Goal: Information Seeking & Learning: Learn about a topic

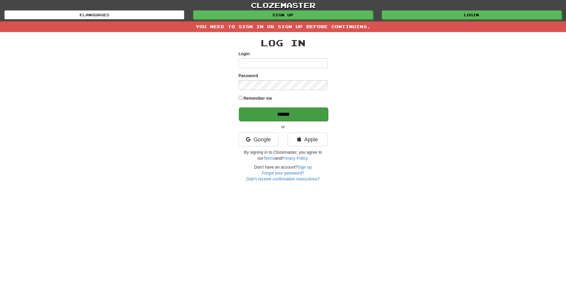
type input "**********"
click at [278, 113] on input "******" at bounding box center [283, 114] width 89 height 14
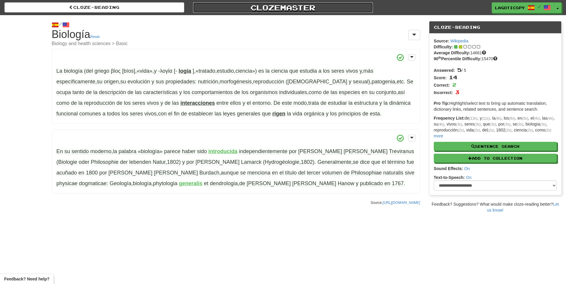
click at [266, 2] on link "Clozemaster" at bounding box center [283, 7] width 180 height 10
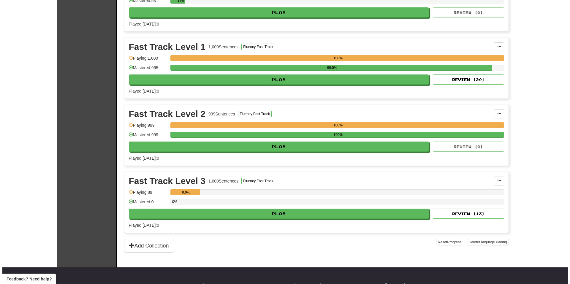
scroll to position [178, 0]
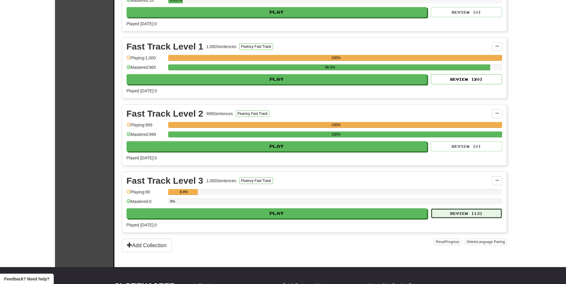
click at [456, 217] on button "Review ( 13 )" at bounding box center [465, 213] width 71 height 10
select select "**"
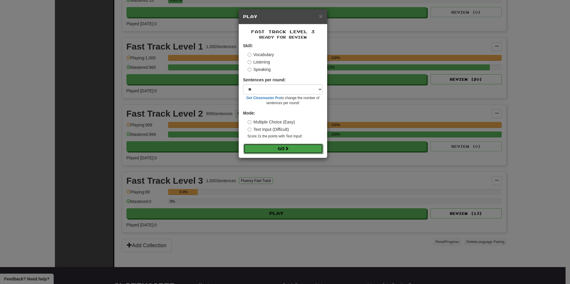
click at [284, 145] on button "Go" at bounding box center [283, 149] width 80 height 10
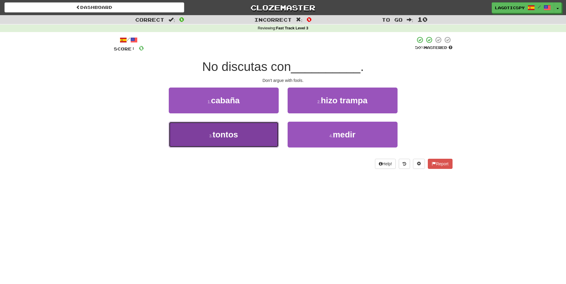
click at [270, 128] on button "3 . [GEOGRAPHIC_DATA]" at bounding box center [224, 135] width 110 height 26
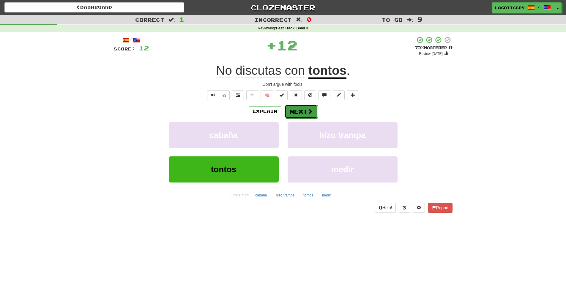
click at [309, 107] on button "Next" at bounding box center [300, 112] width 33 height 14
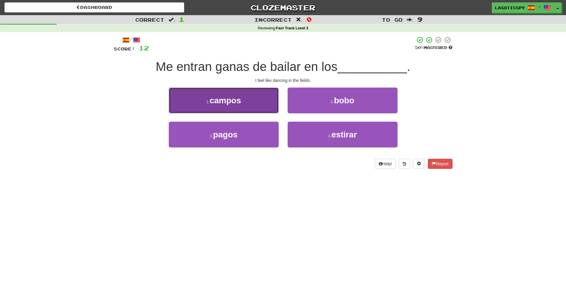
click at [269, 107] on button "1 . [PERSON_NAME]" at bounding box center [224, 101] width 110 height 26
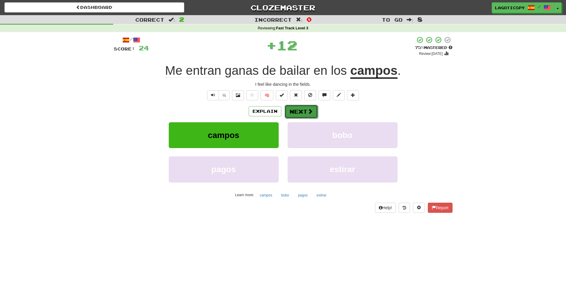
click at [301, 109] on button "Next" at bounding box center [300, 112] width 33 height 14
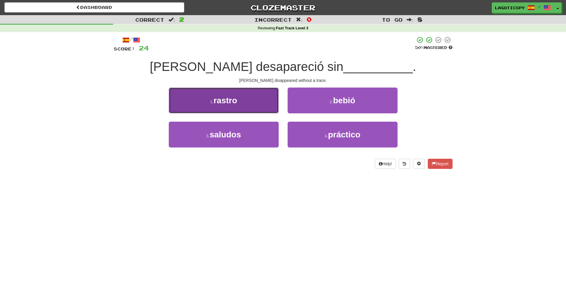
click at [273, 108] on button "1 . rastro" at bounding box center [224, 101] width 110 height 26
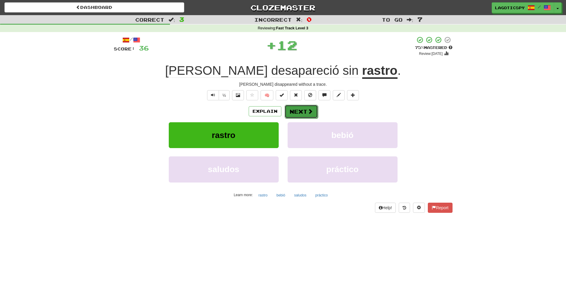
click at [303, 112] on button "Next" at bounding box center [300, 112] width 33 height 14
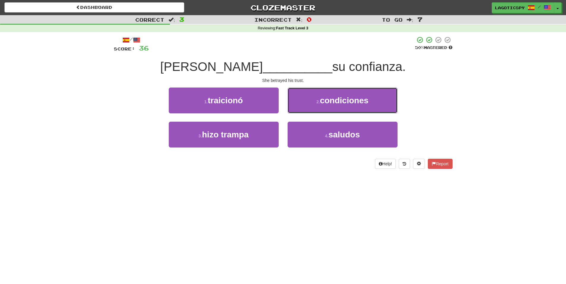
click at [308, 100] on button "2 . condiciones" at bounding box center [342, 101] width 110 height 26
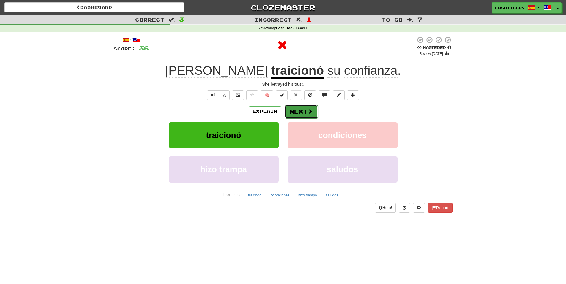
click at [296, 108] on button "Next" at bounding box center [300, 112] width 33 height 14
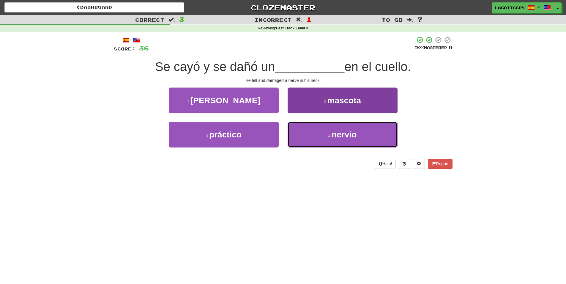
click at [337, 145] on button "4 . nervio" at bounding box center [342, 135] width 110 height 26
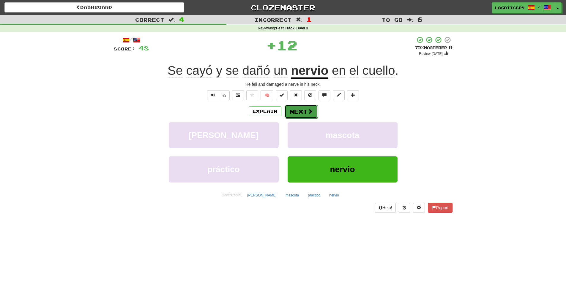
click at [302, 109] on button "Next" at bounding box center [300, 112] width 33 height 14
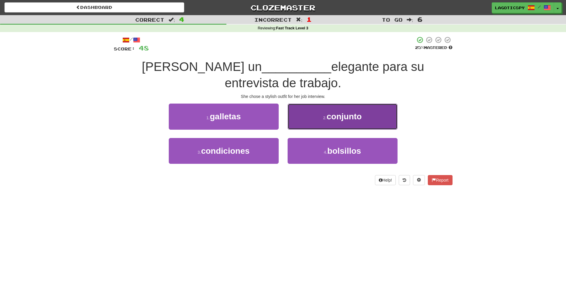
click at [328, 105] on button "2 . conjunto" at bounding box center [342, 117] width 110 height 26
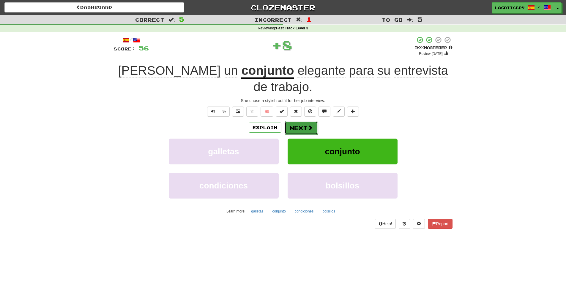
click at [301, 121] on button "Next" at bounding box center [300, 128] width 33 height 14
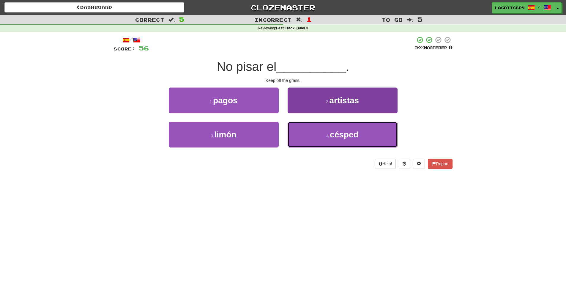
click at [342, 139] on button "4 . césped" at bounding box center [342, 135] width 110 height 26
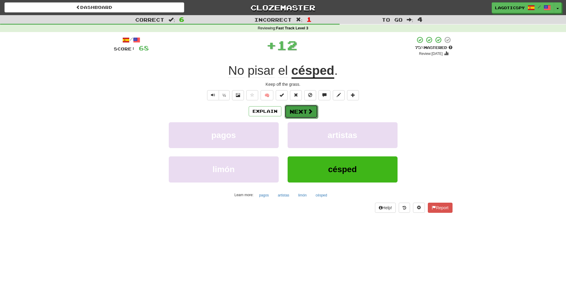
click at [307, 109] on span at bounding box center [309, 111] width 5 height 5
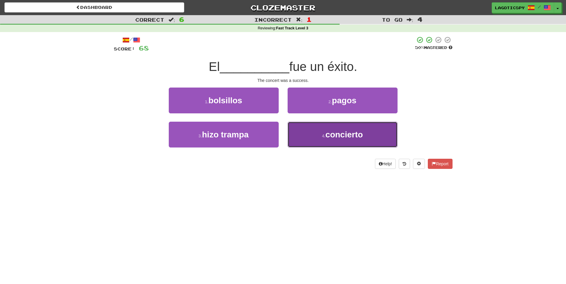
drag, startPoint x: 311, startPoint y: 126, endPoint x: 305, endPoint y: 123, distance: 7.2
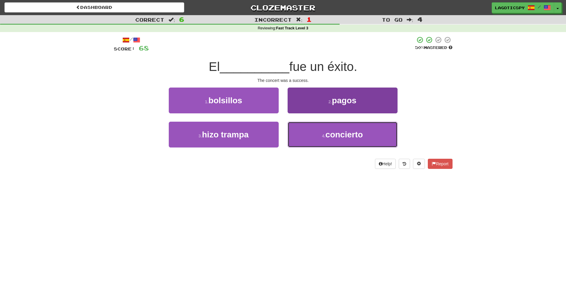
click at [311, 126] on button "4 . concierto" at bounding box center [342, 135] width 110 height 26
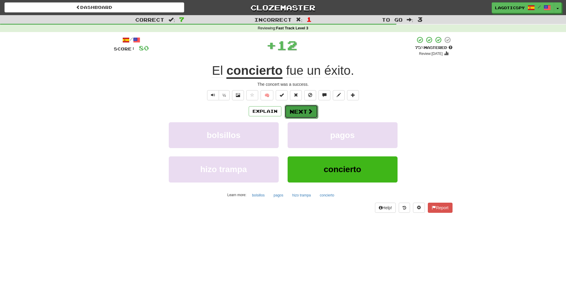
click at [291, 111] on button "Next" at bounding box center [300, 112] width 33 height 14
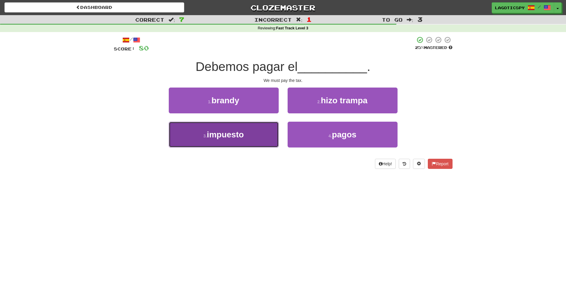
click at [276, 125] on button "3 . impuesto" at bounding box center [224, 135] width 110 height 26
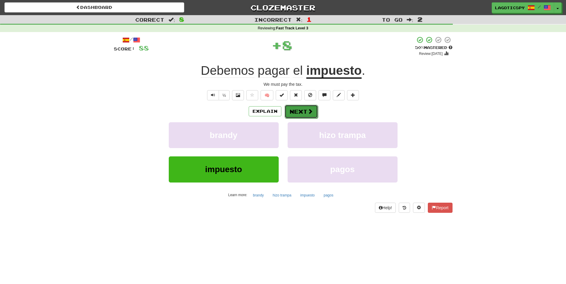
click at [295, 109] on button "Next" at bounding box center [300, 112] width 33 height 14
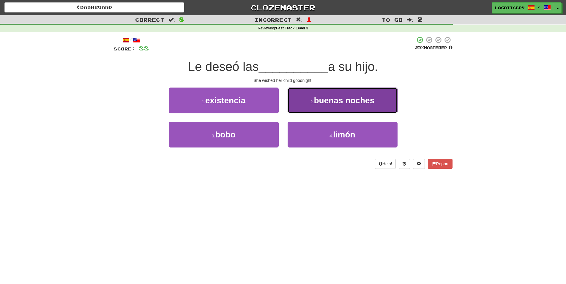
click at [312, 99] on small "2 ." at bounding box center [312, 101] width 4 height 5
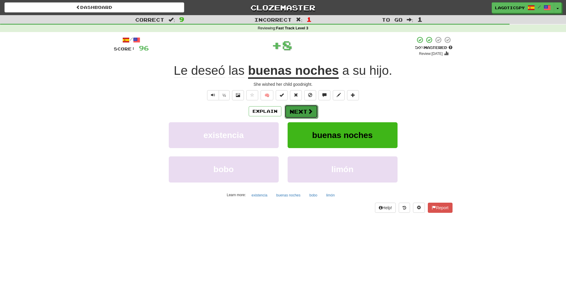
click at [306, 108] on button "Next" at bounding box center [300, 112] width 33 height 14
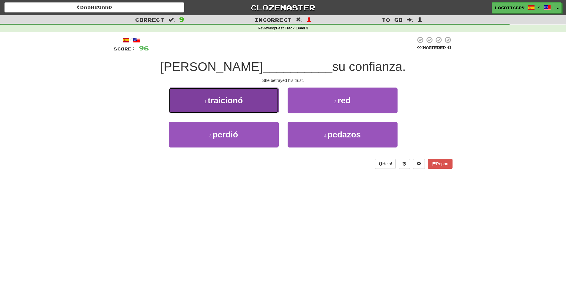
click at [268, 101] on button "1 . traicionó" at bounding box center [224, 101] width 110 height 26
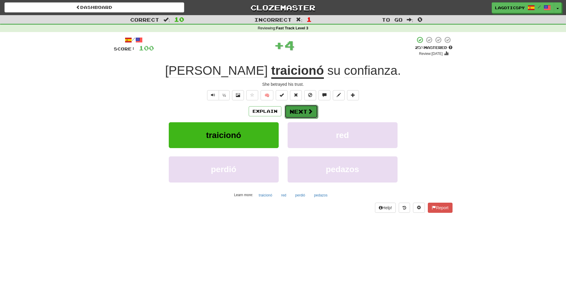
click at [301, 110] on button "Next" at bounding box center [300, 112] width 33 height 14
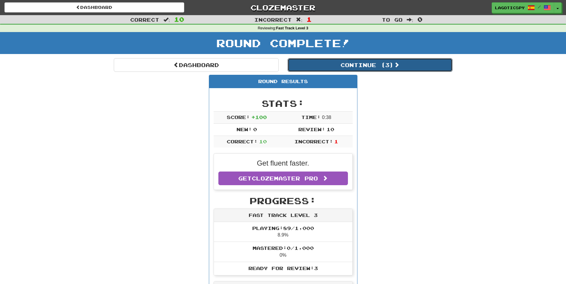
click at [359, 65] on button "Continue ( 3 )" at bounding box center [369, 65] width 165 height 14
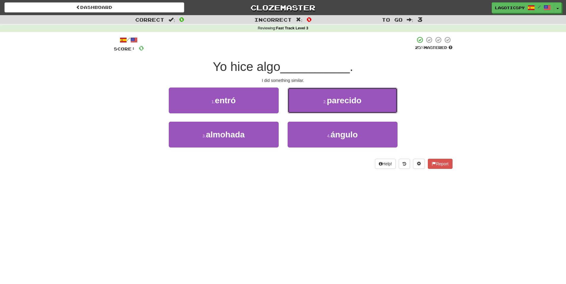
click at [332, 104] on span "parecido" at bounding box center [344, 100] width 35 height 9
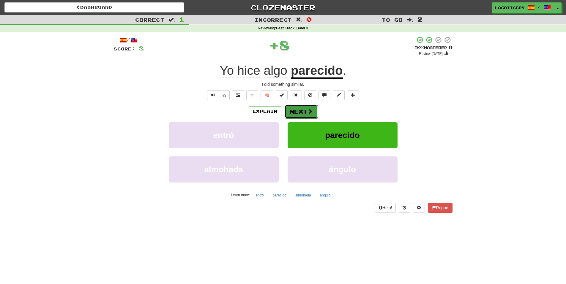
click at [309, 115] on button "Next" at bounding box center [300, 112] width 33 height 14
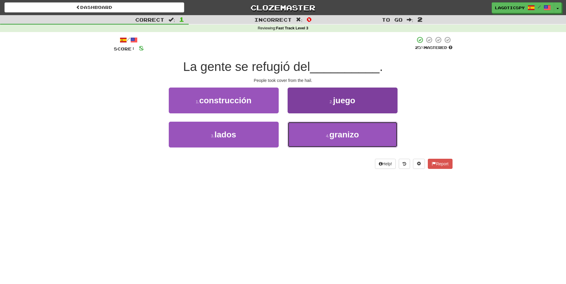
click at [316, 138] on button "4 . [PERSON_NAME]" at bounding box center [342, 135] width 110 height 26
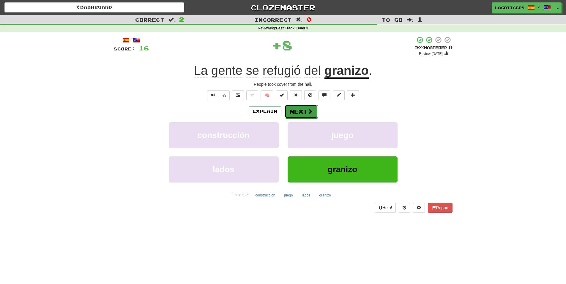
click at [307, 114] on button "Next" at bounding box center [300, 112] width 33 height 14
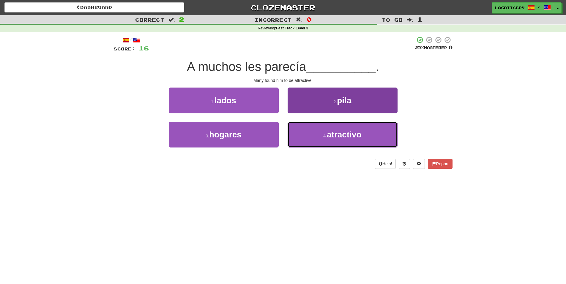
click at [311, 143] on button "4 . atractivo" at bounding box center [342, 135] width 110 height 26
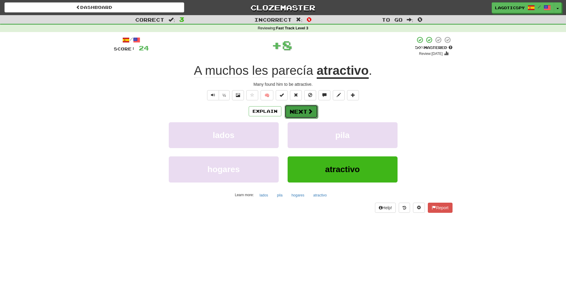
click at [307, 110] on span at bounding box center [309, 111] width 5 height 5
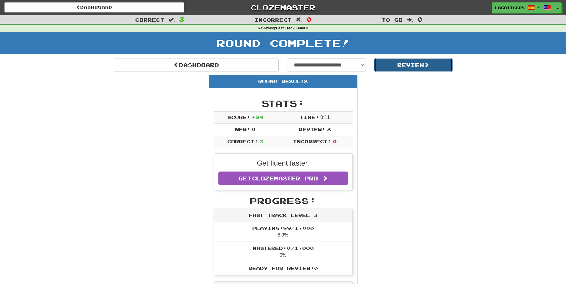
click at [406, 61] on button "Review" at bounding box center [413, 65] width 78 height 14
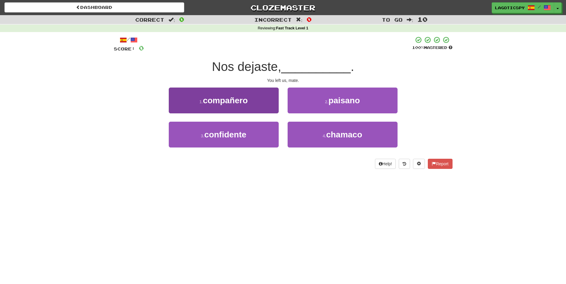
drag, startPoint x: 235, startPoint y: 83, endPoint x: 237, endPoint y: 110, distance: 26.8
click at [236, 83] on div "You left us, mate." at bounding box center [283, 80] width 338 height 6
click at [239, 109] on button "1 . compañero" at bounding box center [224, 101] width 110 height 26
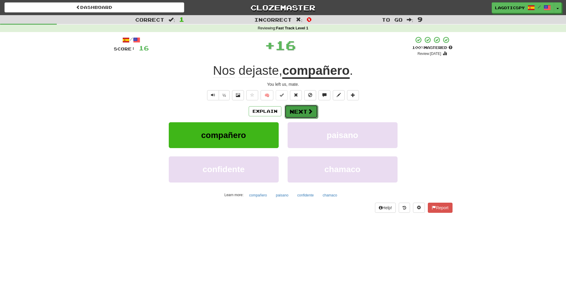
click at [301, 113] on button "Next" at bounding box center [300, 112] width 33 height 14
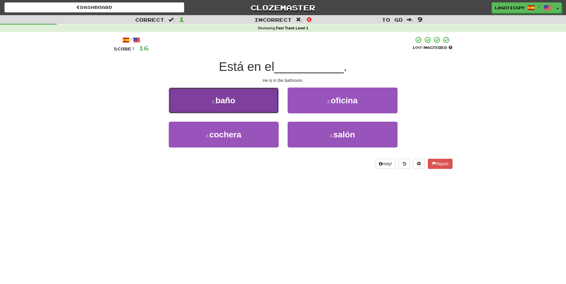
click at [244, 104] on button "1 . baño" at bounding box center [224, 101] width 110 height 26
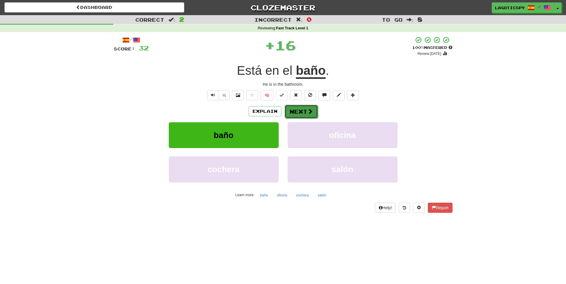
click at [311, 110] on span at bounding box center [309, 111] width 5 height 5
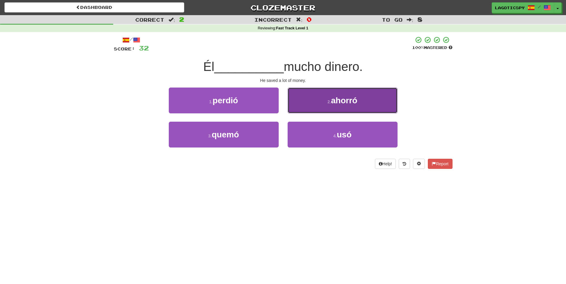
click at [359, 102] on button "2 . ahorró" at bounding box center [342, 101] width 110 height 26
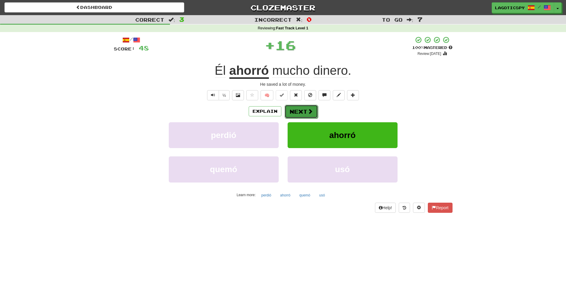
click at [301, 108] on button "Next" at bounding box center [300, 112] width 33 height 14
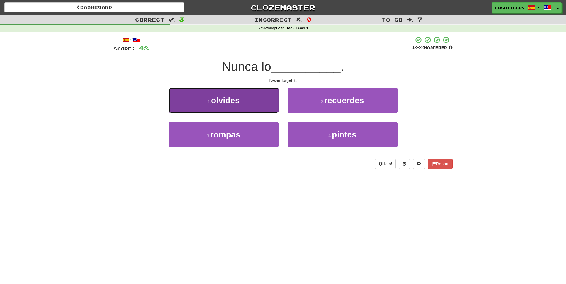
click at [224, 109] on button "1 . olvides" at bounding box center [224, 101] width 110 height 26
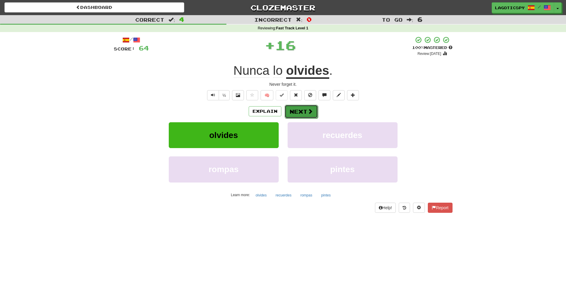
click at [298, 106] on button "Next" at bounding box center [300, 112] width 33 height 14
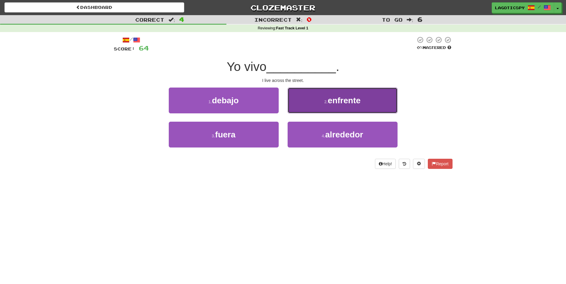
click at [301, 107] on button "2 . enfrente" at bounding box center [342, 101] width 110 height 26
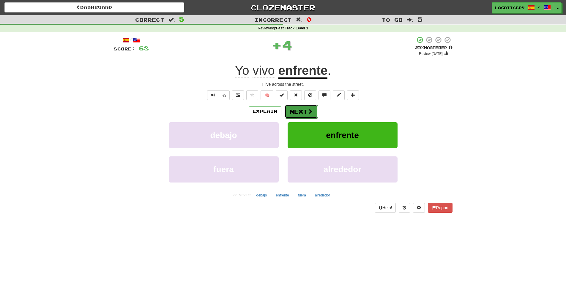
click at [300, 107] on button "Next" at bounding box center [300, 112] width 33 height 14
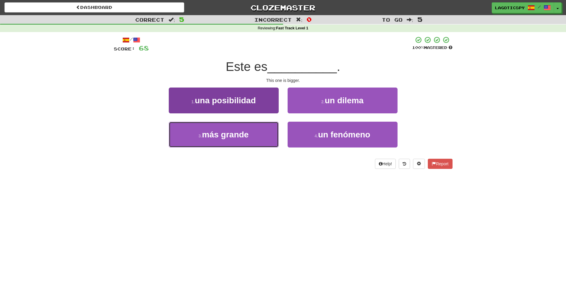
click at [246, 129] on button "3 . más grande" at bounding box center [224, 135] width 110 height 26
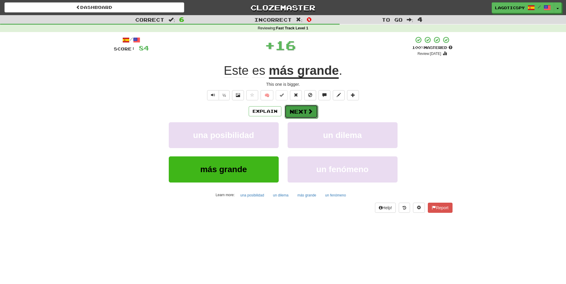
click at [292, 107] on button "Next" at bounding box center [300, 112] width 33 height 14
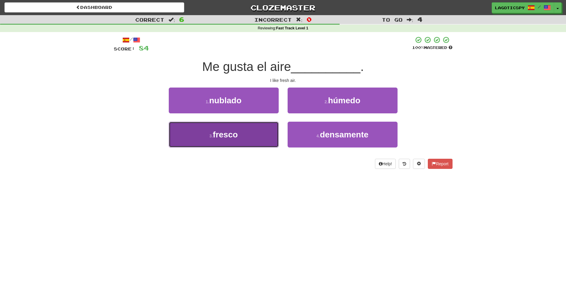
click at [239, 134] on button "3 . fresco" at bounding box center [224, 135] width 110 height 26
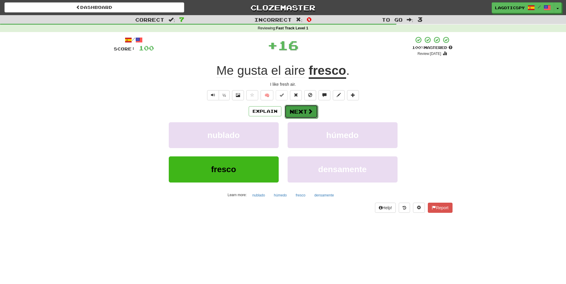
click at [305, 106] on button "Next" at bounding box center [300, 112] width 33 height 14
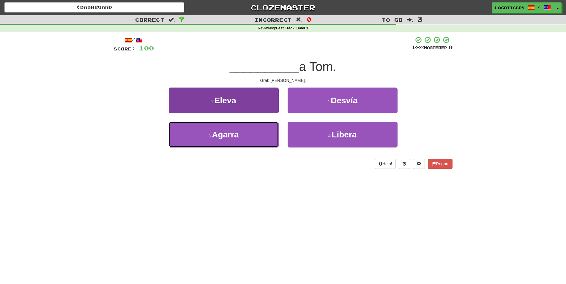
click at [225, 131] on span "Agarra" at bounding box center [225, 134] width 27 height 9
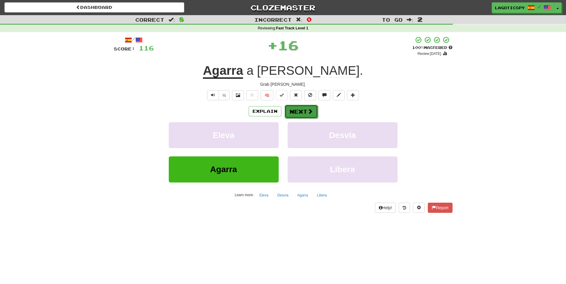
click at [298, 108] on button "Next" at bounding box center [300, 112] width 33 height 14
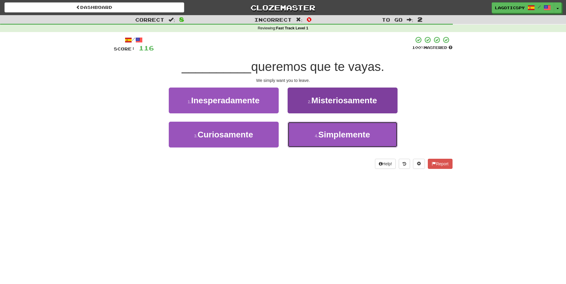
click at [298, 137] on button "4 . Simplemente" at bounding box center [342, 135] width 110 height 26
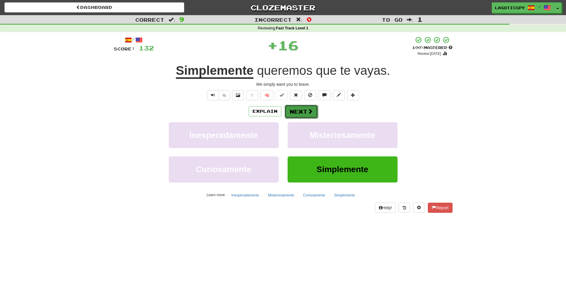
click at [300, 111] on button "Next" at bounding box center [300, 112] width 33 height 14
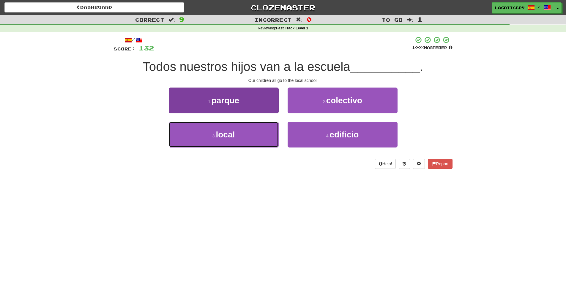
click at [254, 128] on button "3 . local" at bounding box center [224, 135] width 110 height 26
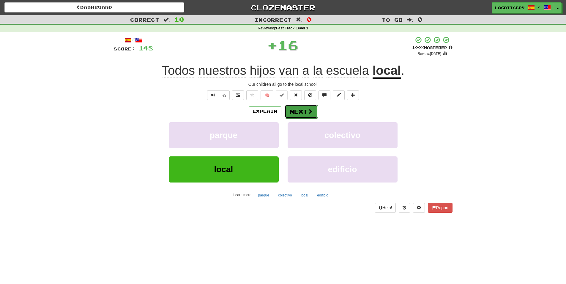
click at [293, 110] on button "Next" at bounding box center [300, 112] width 33 height 14
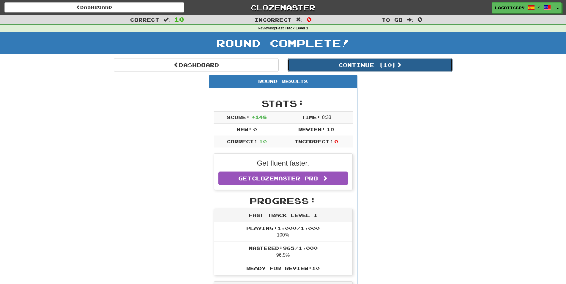
click at [371, 65] on button "Continue ( 10 )" at bounding box center [369, 65] width 165 height 14
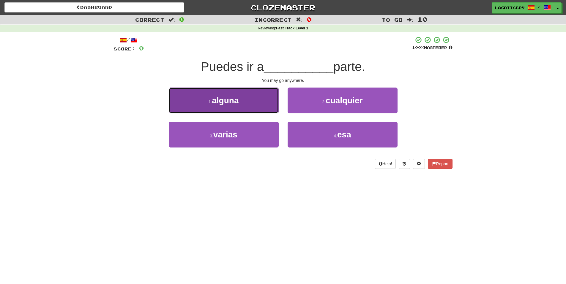
click at [262, 95] on button "1 . alguna" at bounding box center [224, 101] width 110 height 26
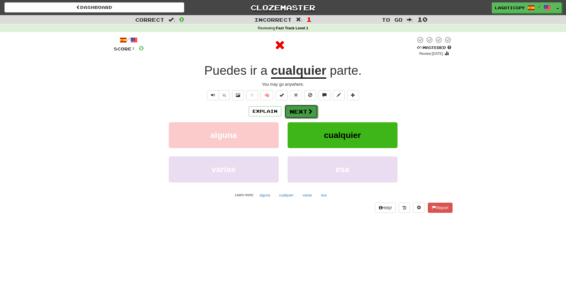
click at [301, 110] on button "Next" at bounding box center [300, 112] width 33 height 14
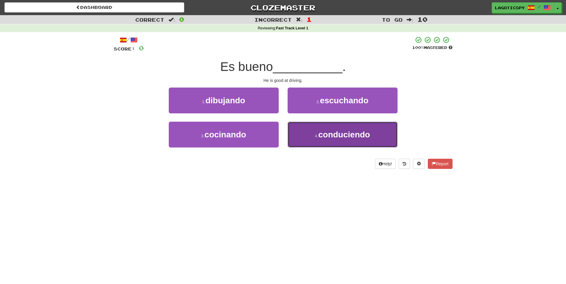
click at [316, 136] on small "4 ." at bounding box center [317, 136] width 4 height 5
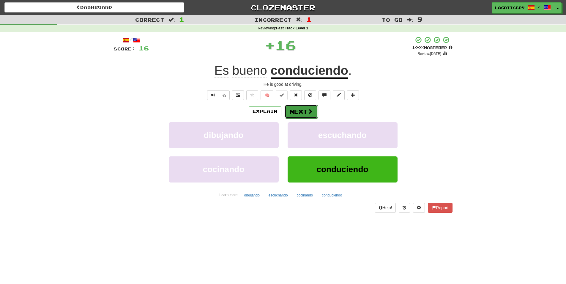
click at [308, 106] on button "Next" at bounding box center [300, 112] width 33 height 14
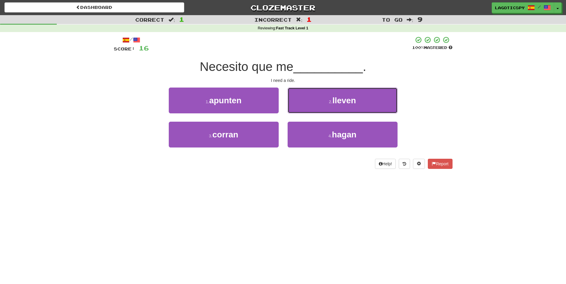
click at [308, 106] on button "2 . lleven" at bounding box center [342, 101] width 110 height 26
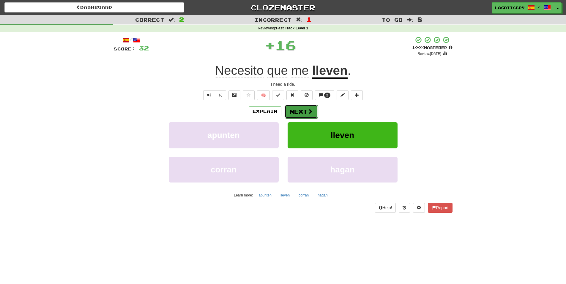
click at [307, 106] on button "Next" at bounding box center [300, 112] width 33 height 14
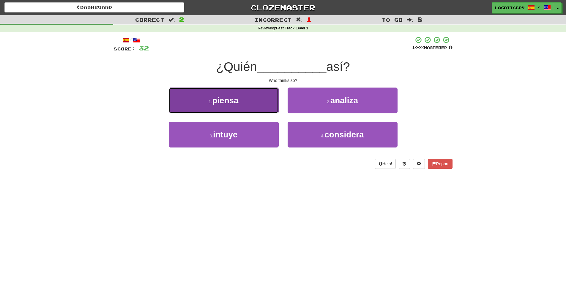
click at [232, 110] on button "1 . piensa" at bounding box center [224, 101] width 110 height 26
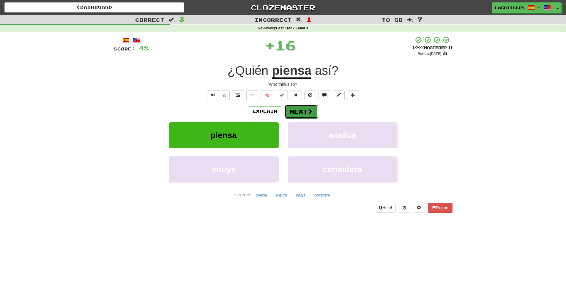
click at [301, 110] on button "Next" at bounding box center [300, 112] width 33 height 14
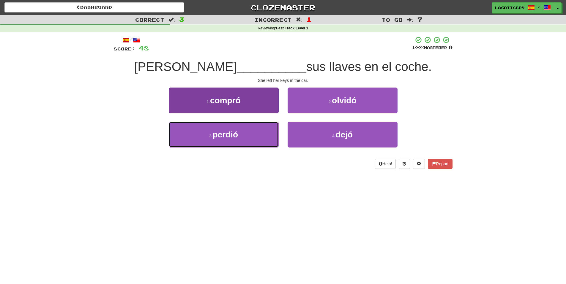
click at [255, 131] on button "3 . perdió" at bounding box center [224, 135] width 110 height 26
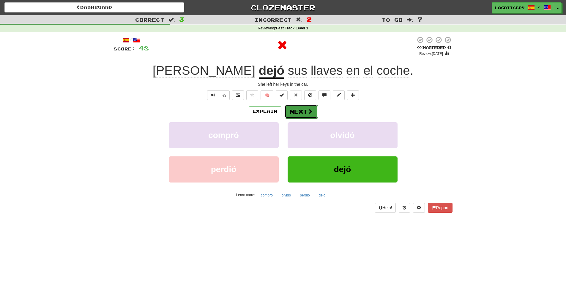
click at [306, 110] on button "Next" at bounding box center [300, 112] width 33 height 14
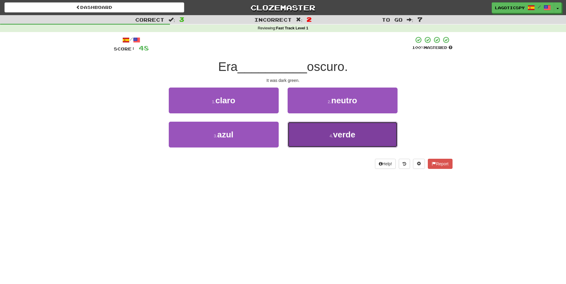
click at [350, 129] on button "4 . verde" at bounding box center [342, 135] width 110 height 26
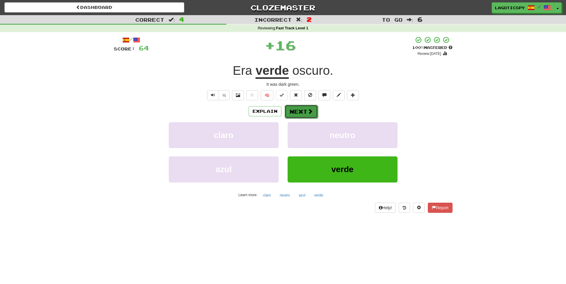
click at [308, 109] on span at bounding box center [309, 111] width 5 height 5
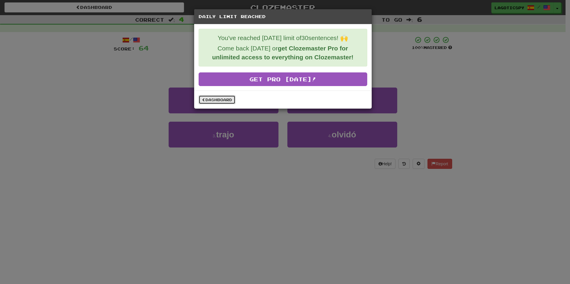
click at [230, 99] on link "Dashboard" at bounding box center [217, 99] width 37 height 9
